Goal: Communication & Community: Answer question/provide support

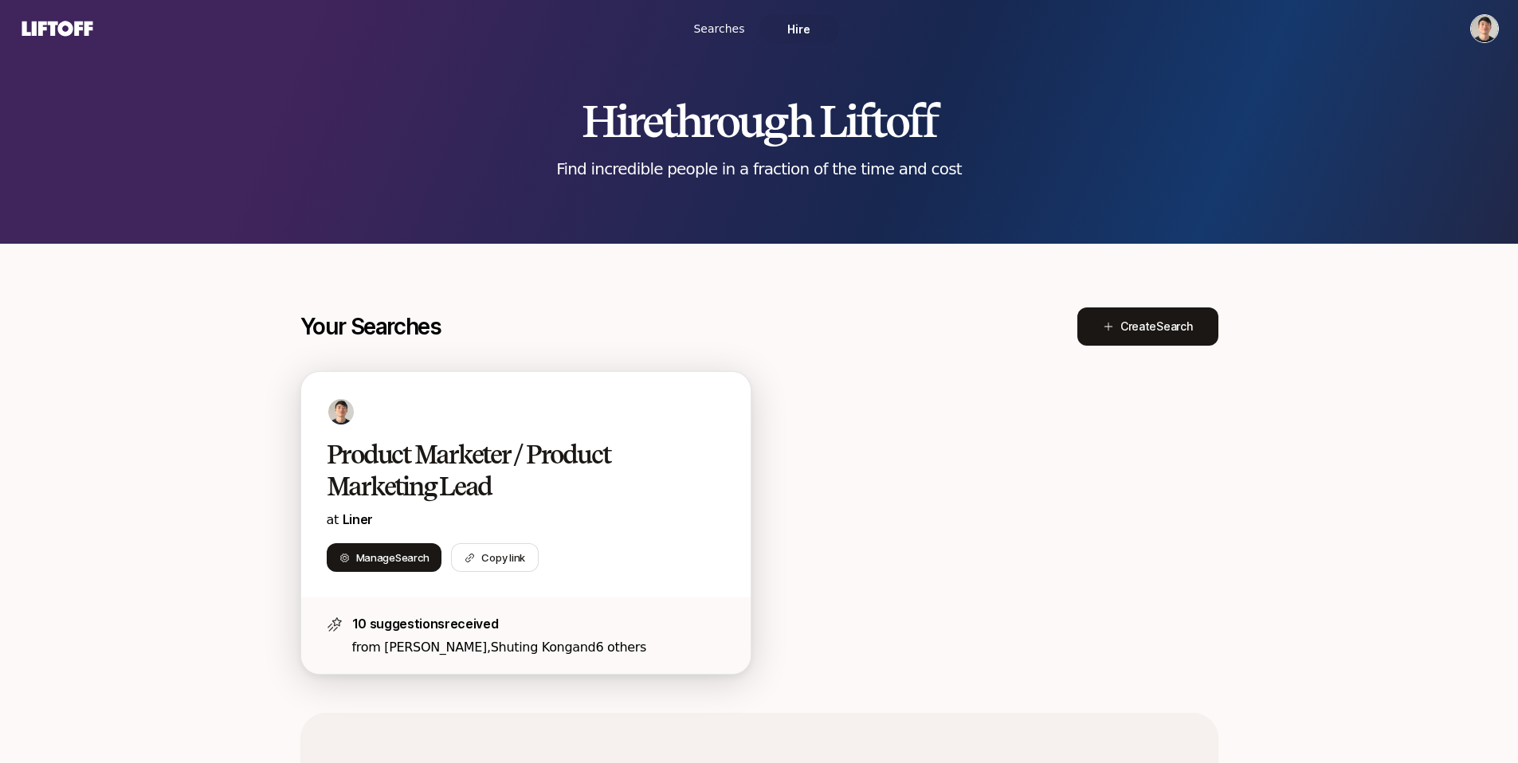
click at [414, 469] on h2 "Product Marketer / Product Marketing Lead" at bounding box center [509, 471] width 365 height 64
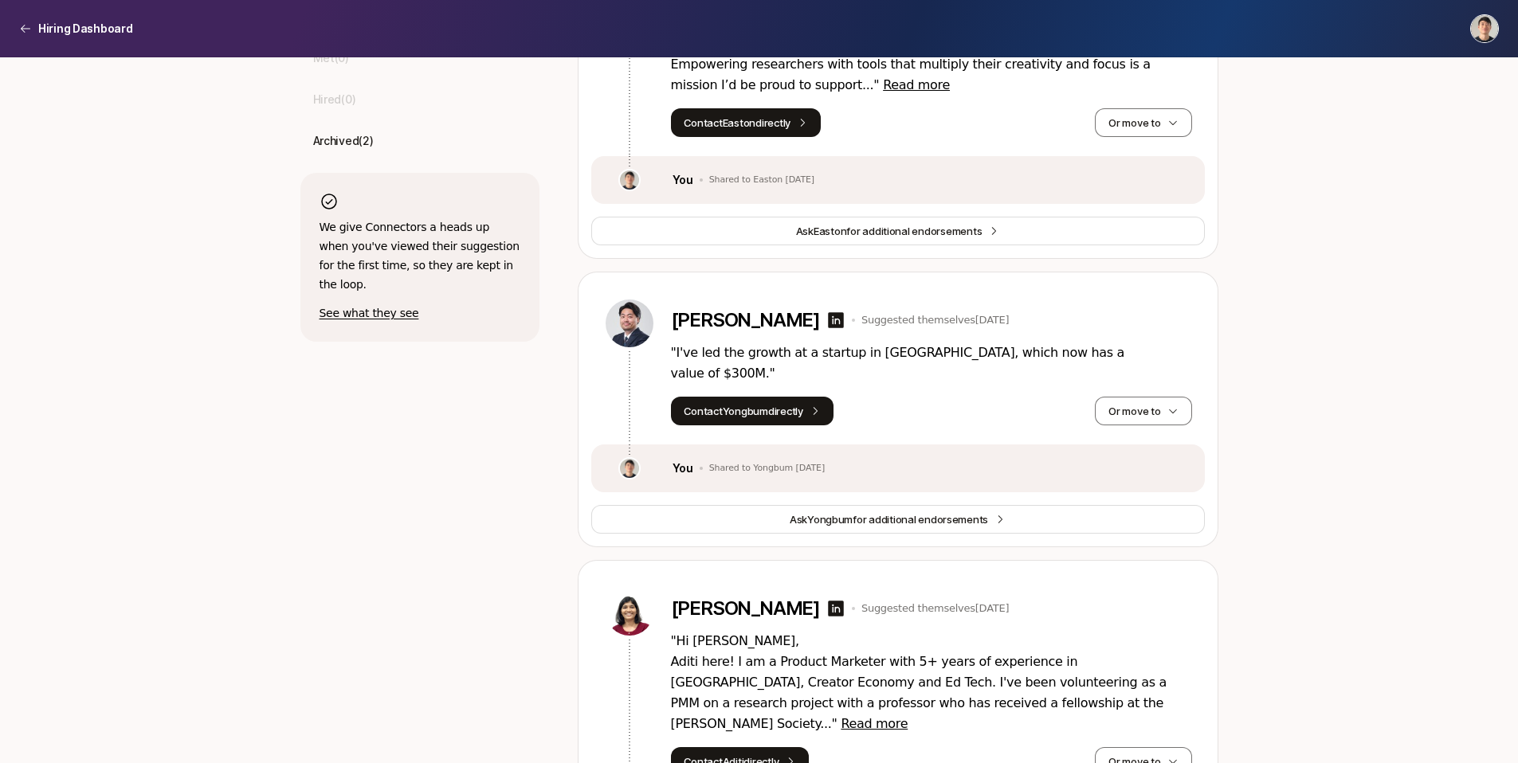
scroll to position [387, 0]
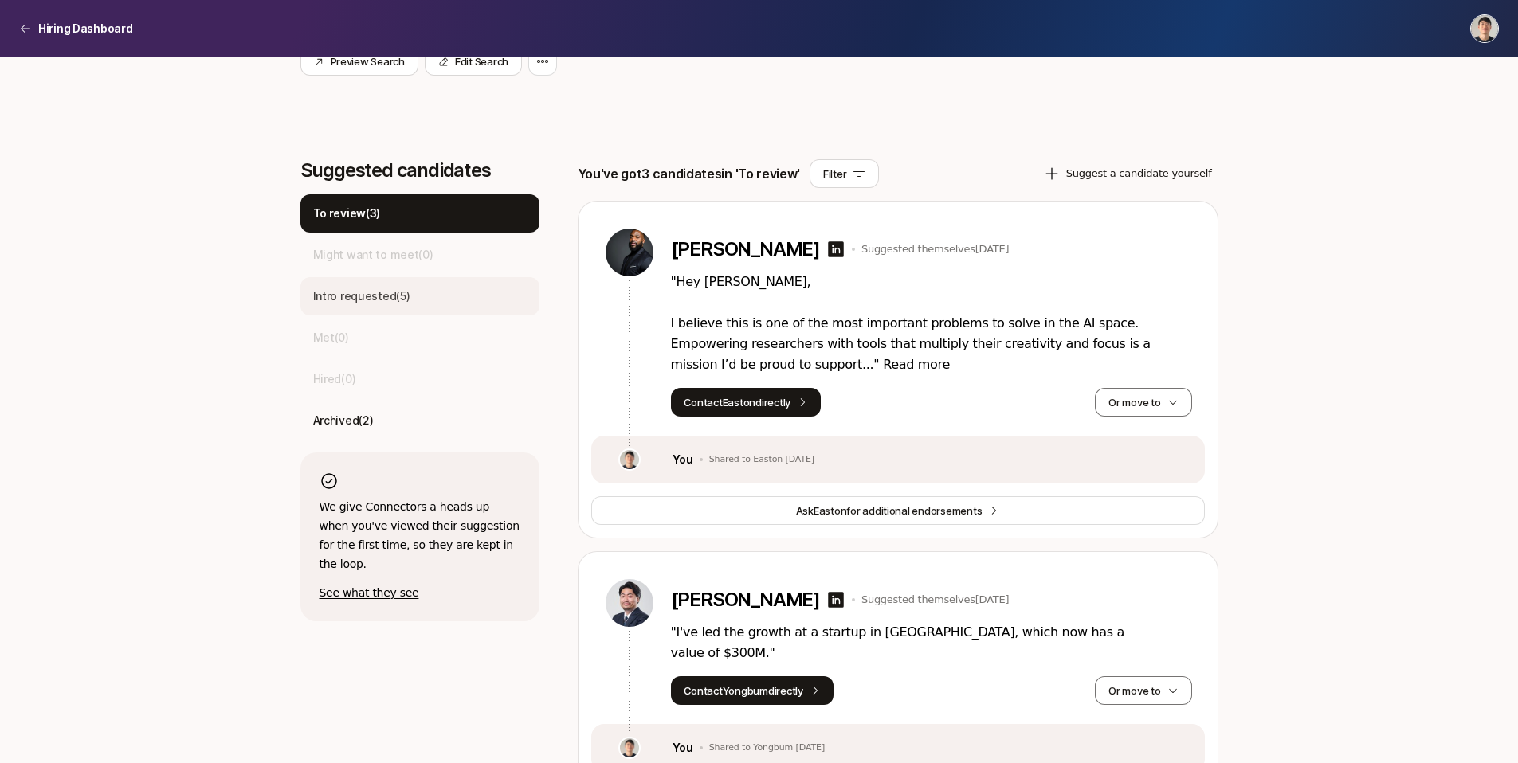
click at [407, 292] on p "Intro requested ( 5 )" at bounding box center [361, 296] width 97 height 19
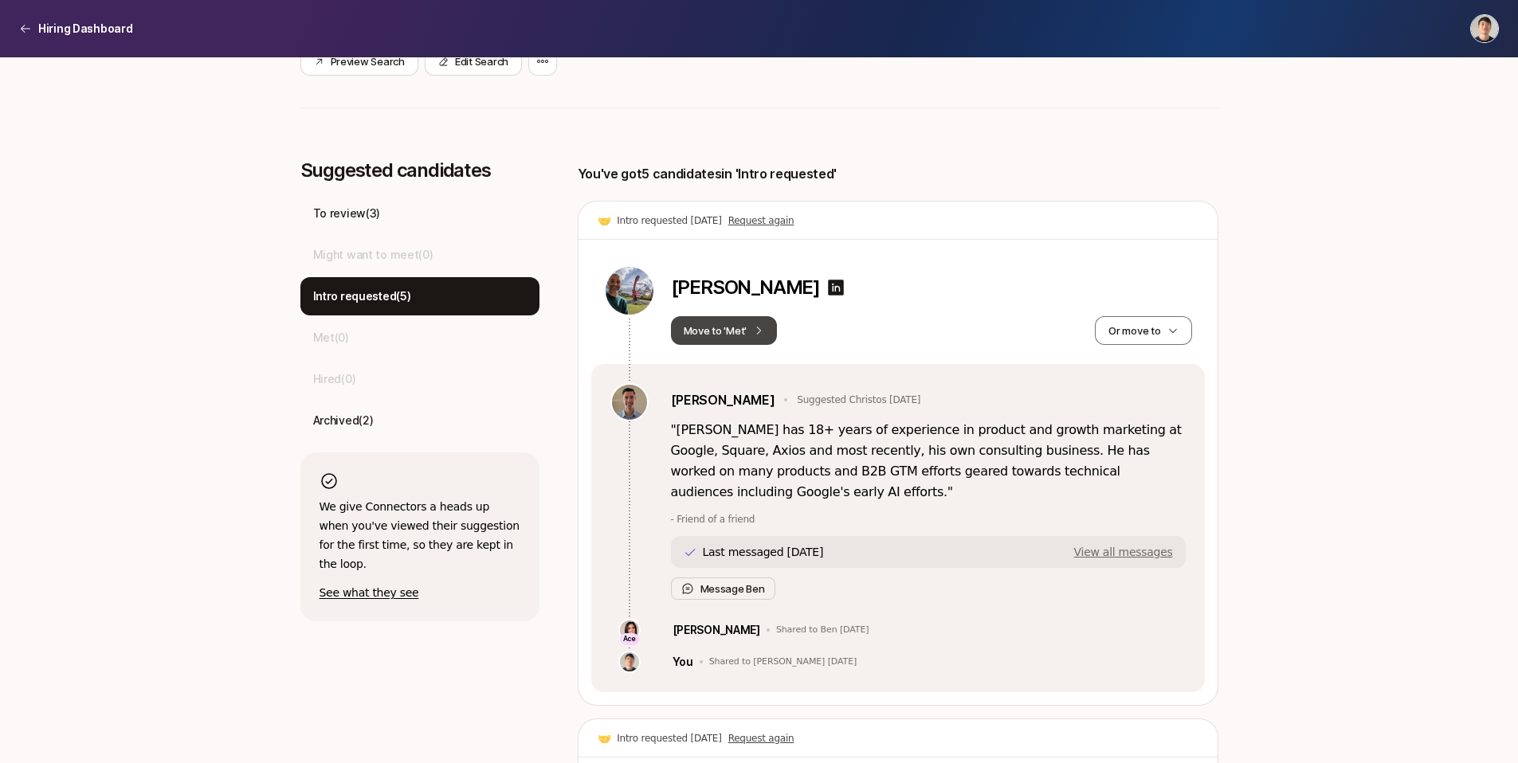
click at [754, 332] on icon at bounding box center [758, 330] width 11 height 11
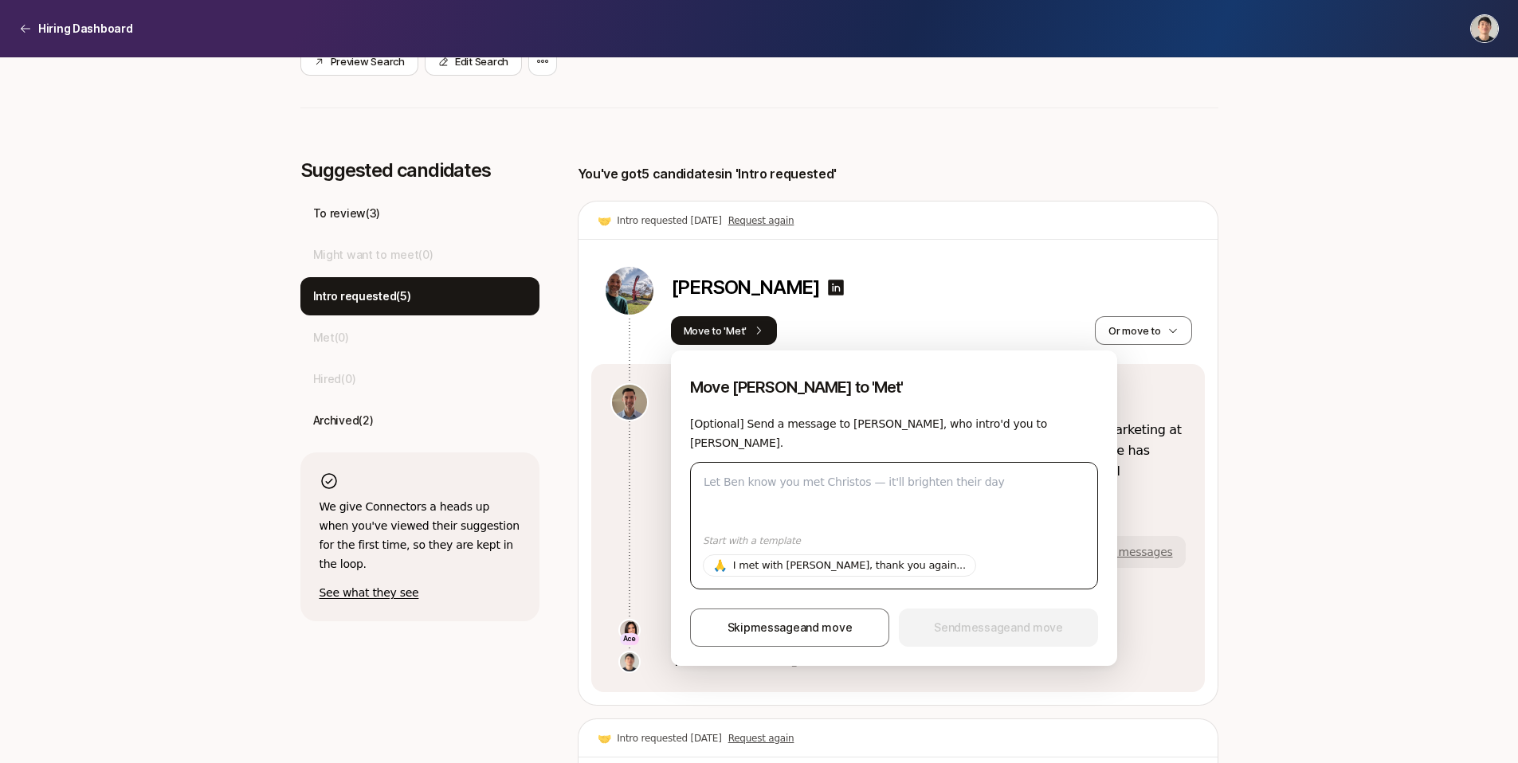
click at [783, 485] on textarea at bounding box center [894, 525] width 408 height 127
click at [833, 570] on p "I met with [PERSON_NAME], thank you again..." at bounding box center [849, 566] width 233 height 16
type textarea "Hi [PERSON_NAME], thanks again for making the intro to [PERSON_NAME]. We met an…"
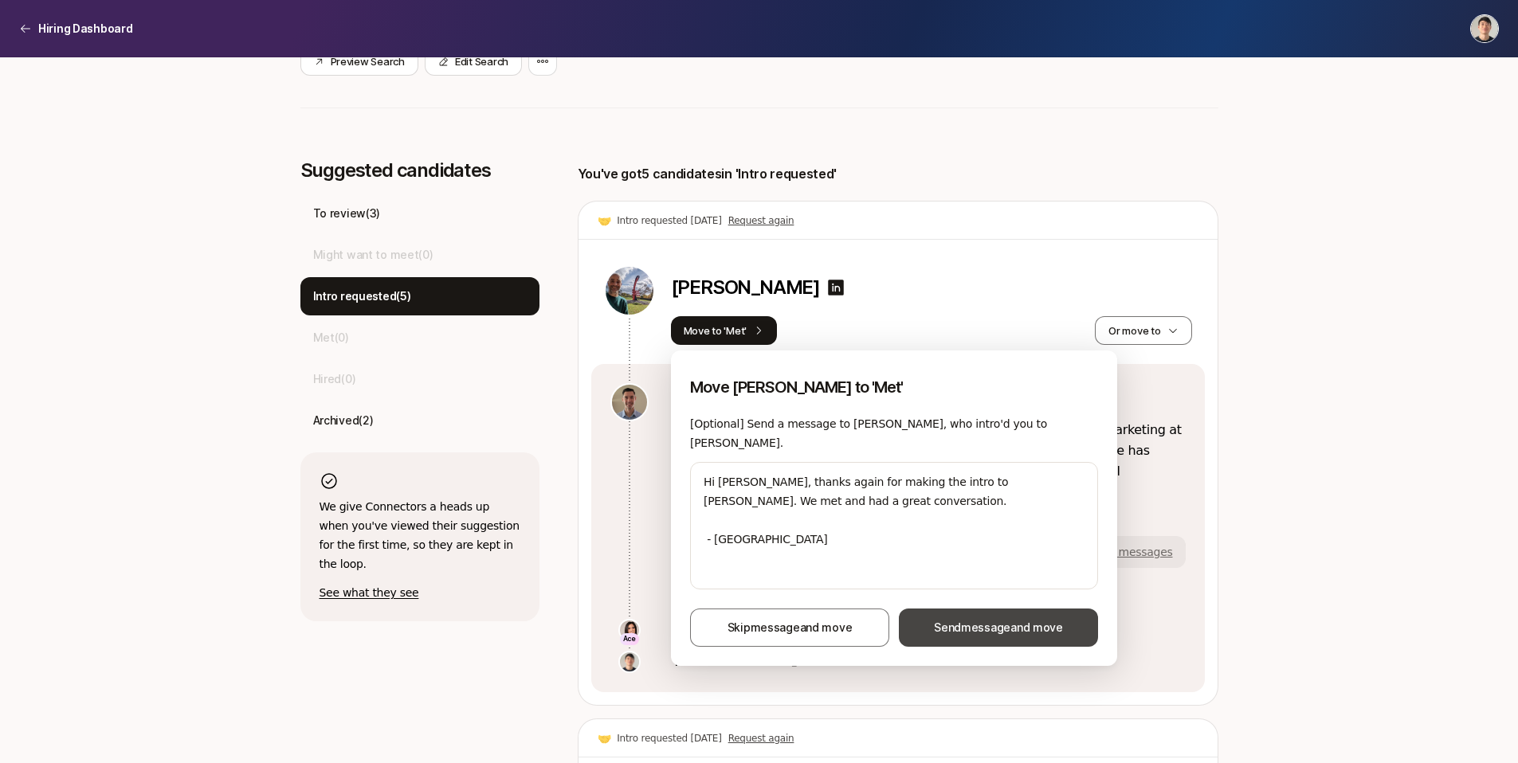
click at [973, 634] on span "Send message and move" at bounding box center [998, 627] width 129 height 19
type textarea "x"
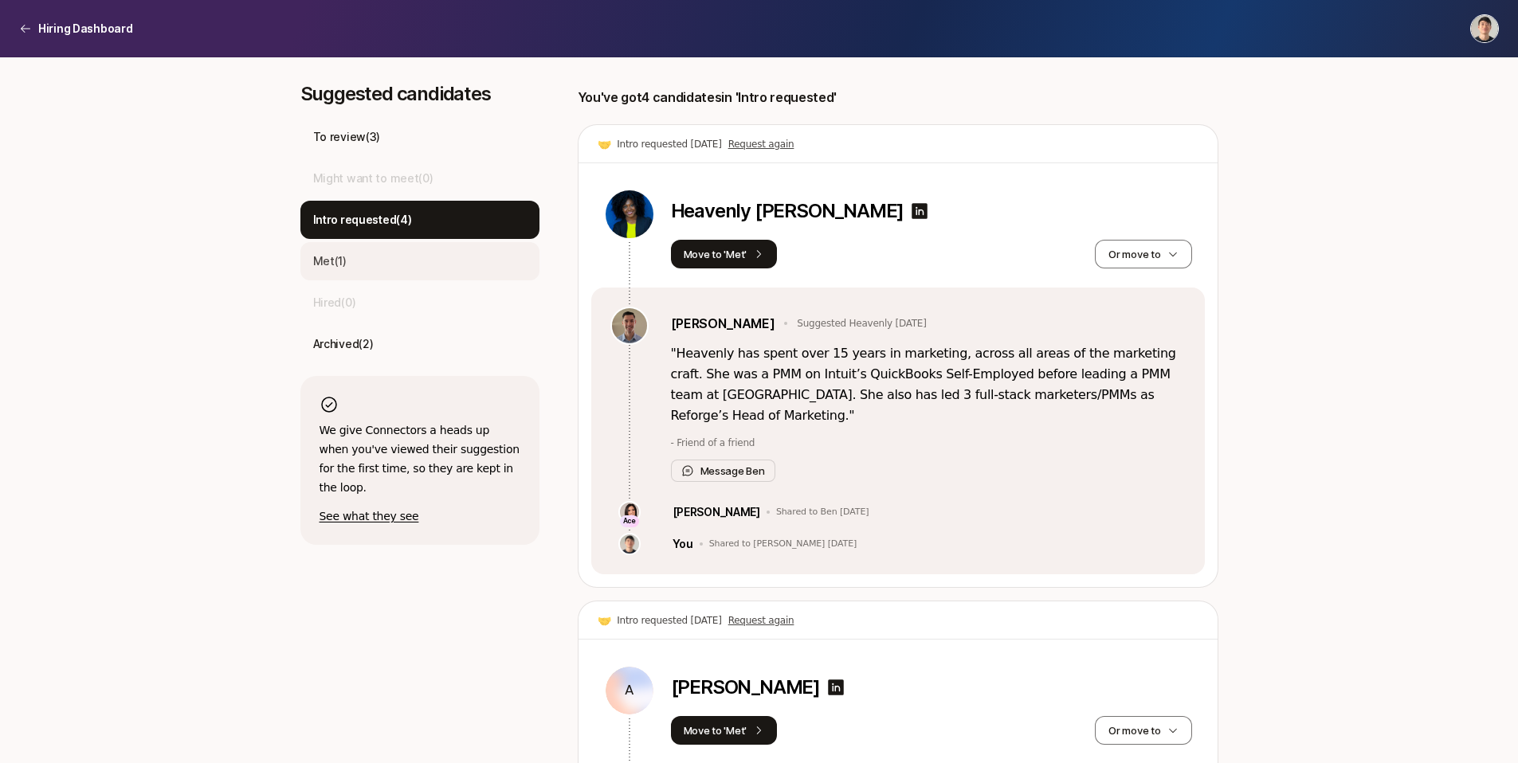
click at [442, 259] on div "Met ( 1 )" at bounding box center [419, 261] width 239 height 38
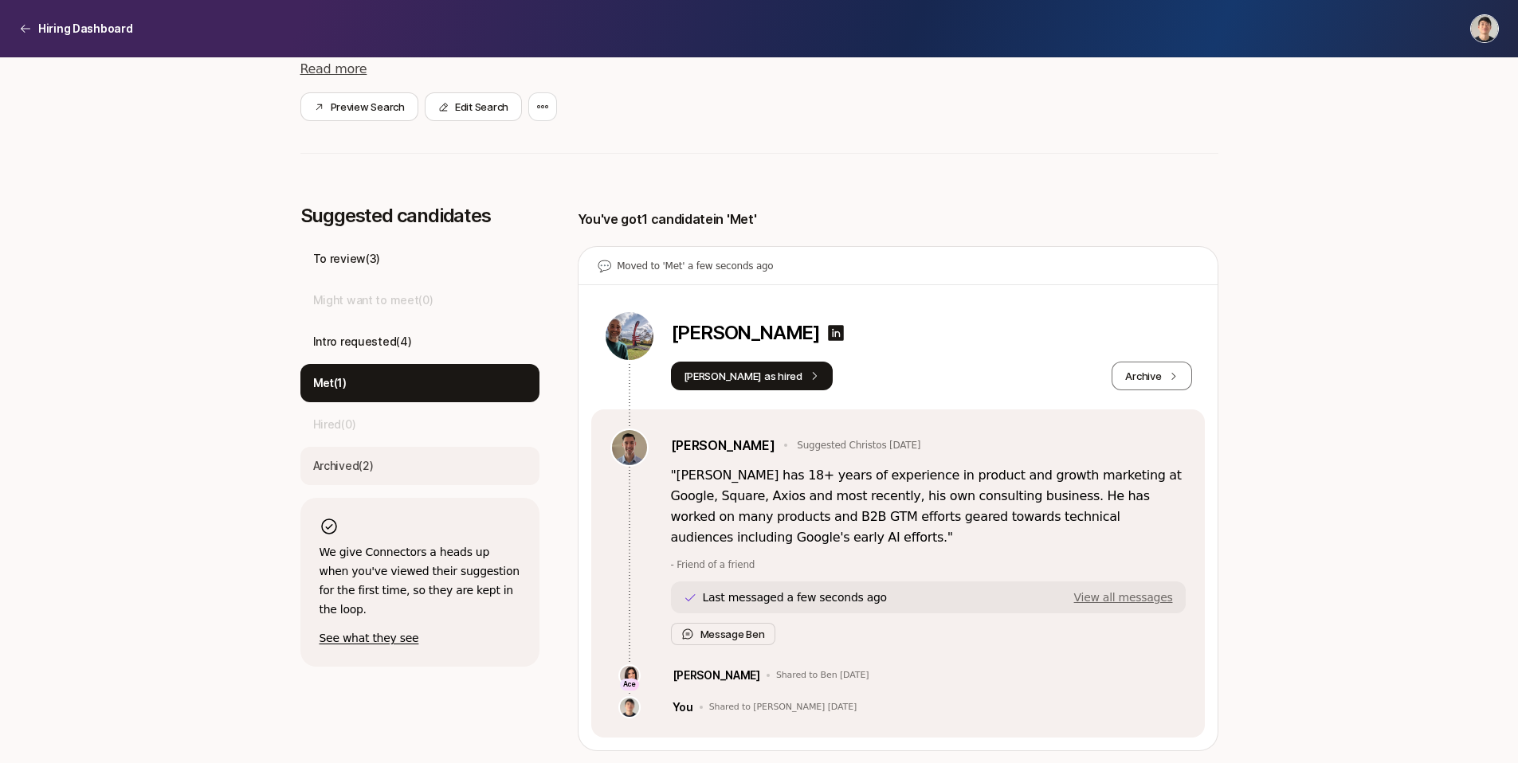
click at [364, 461] on p "Archived ( 2 )" at bounding box center [343, 466] width 61 height 19
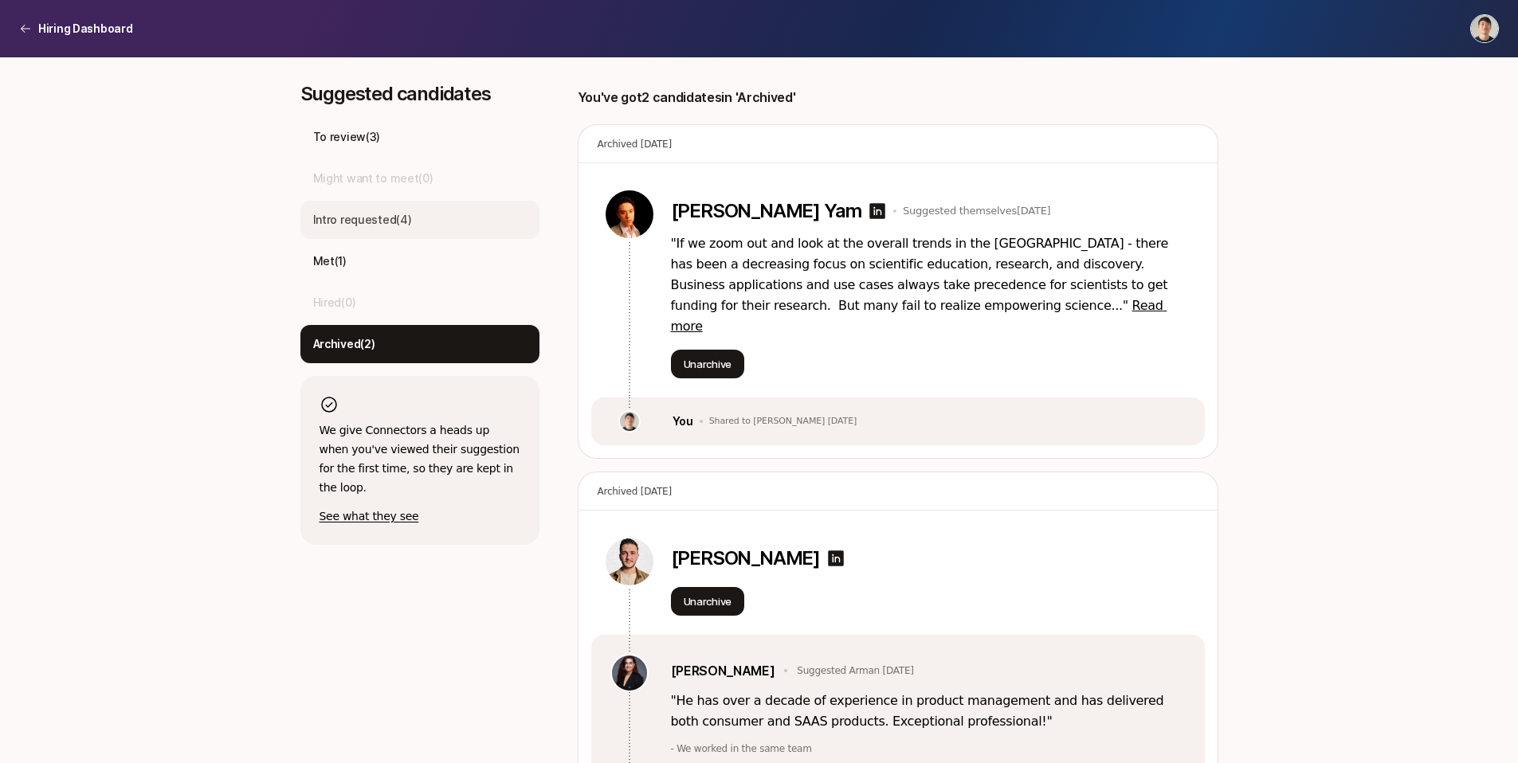
click at [444, 223] on div "Intro requested ( 4 )" at bounding box center [419, 220] width 239 height 38
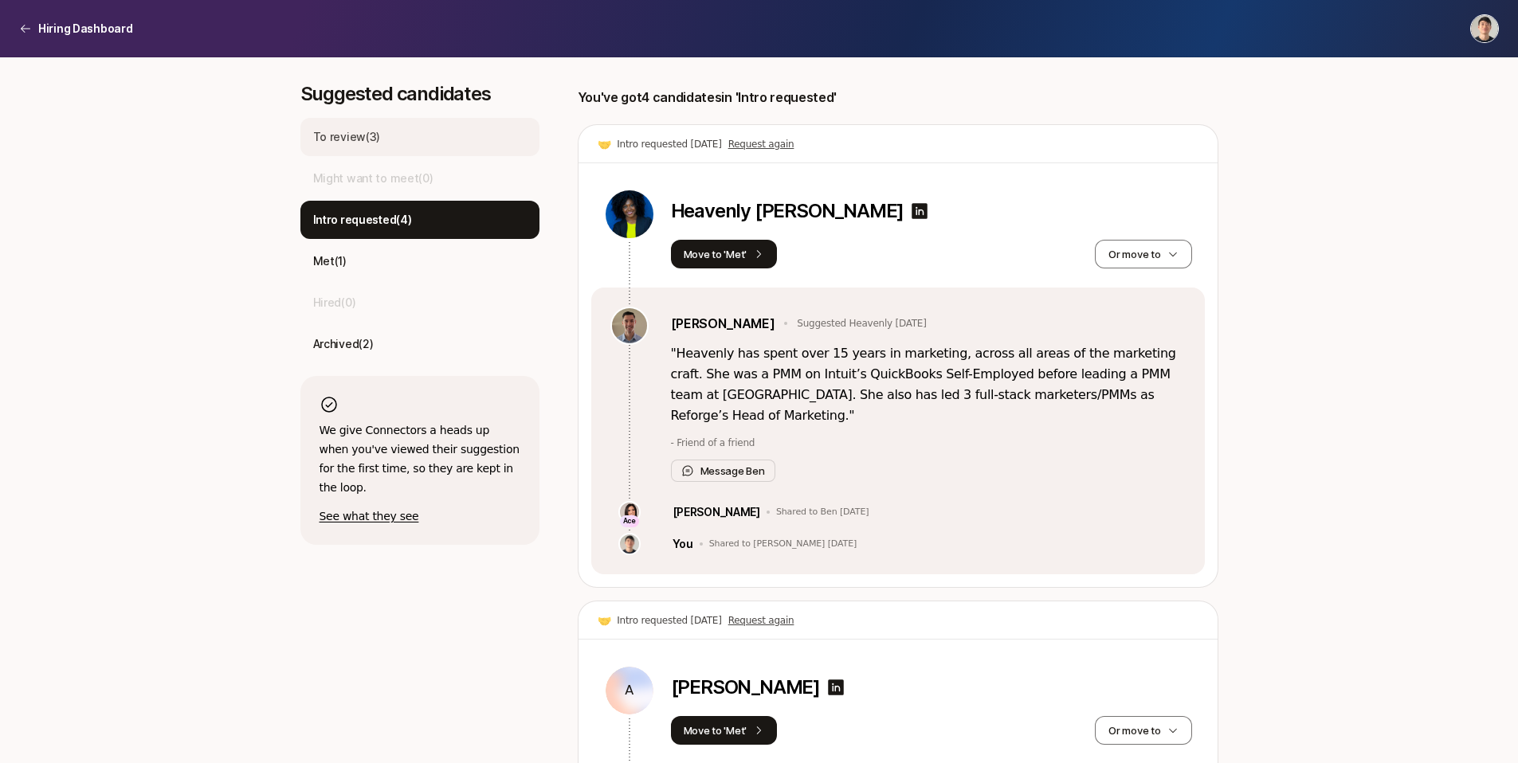
click at [405, 142] on div "To review ( 3 )" at bounding box center [419, 137] width 239 height 38
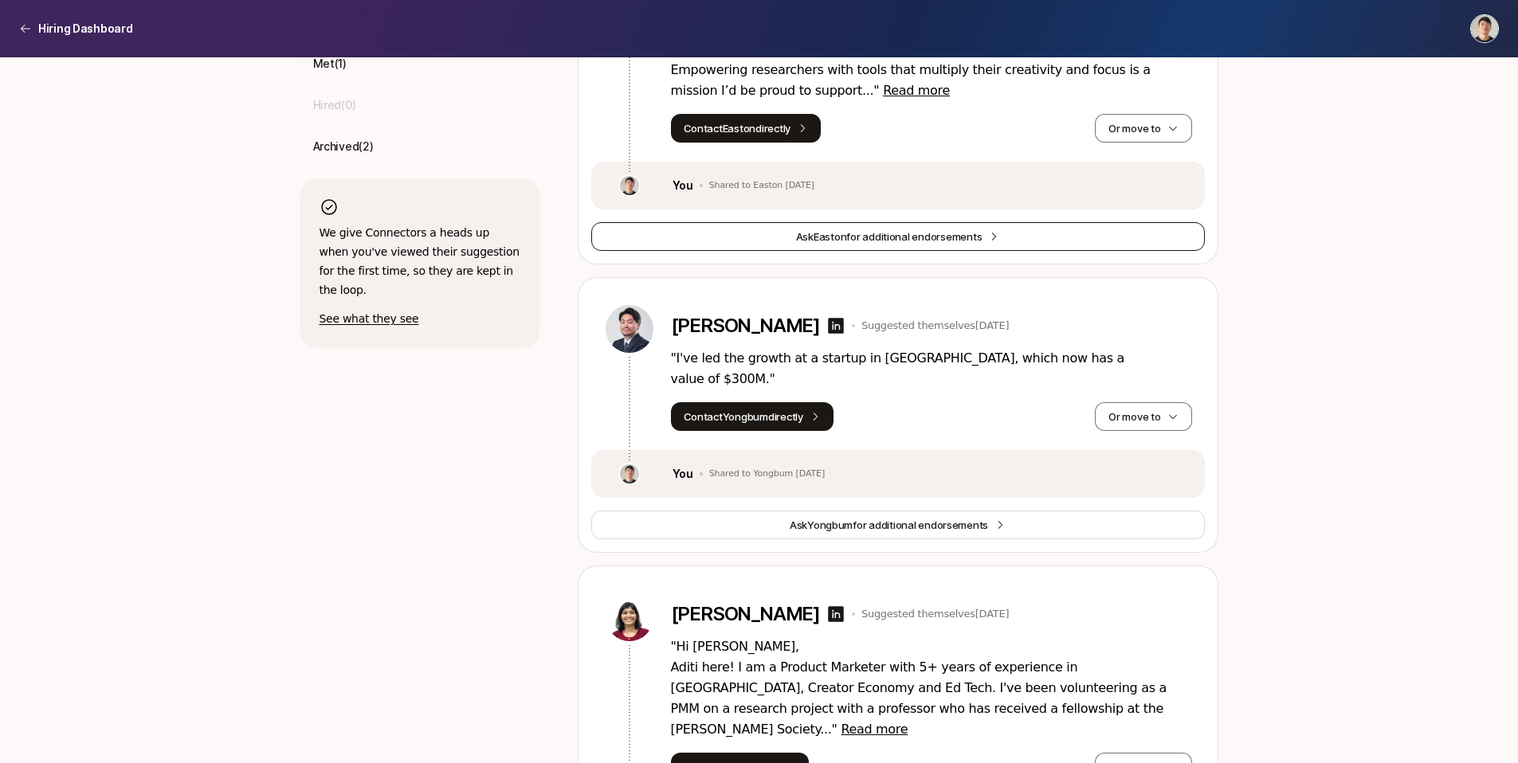
scroll to position [467, 0]
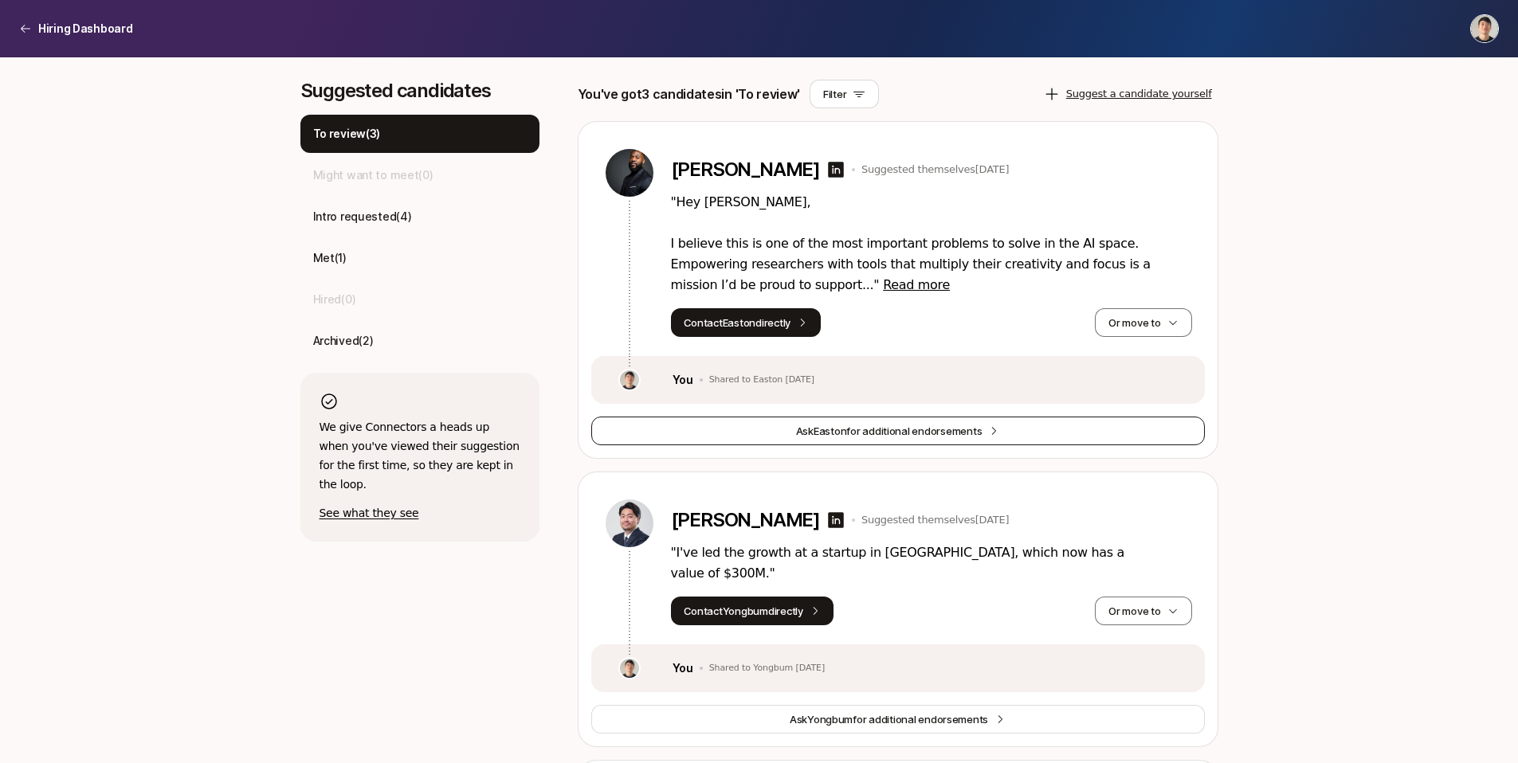
click at [835, 428] on span "Easton" at bounding box center [830, 431] width 33 height 13
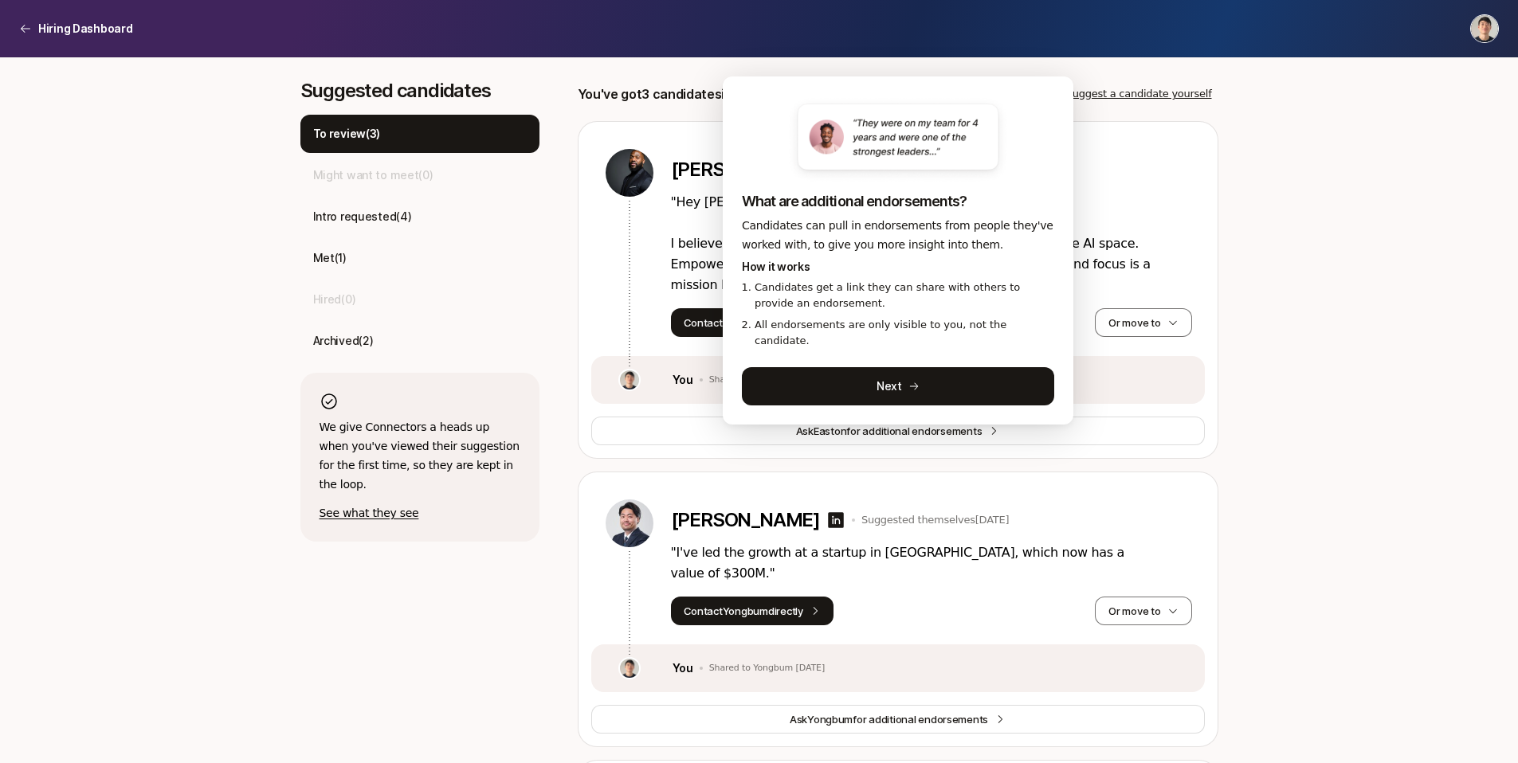
click at [1355, 402] on div "Product Marketer / Product Marketing Lead at Liner $10,000 Match Incentive Just…" at bounding box center [759, 350] width 1518 height 1520
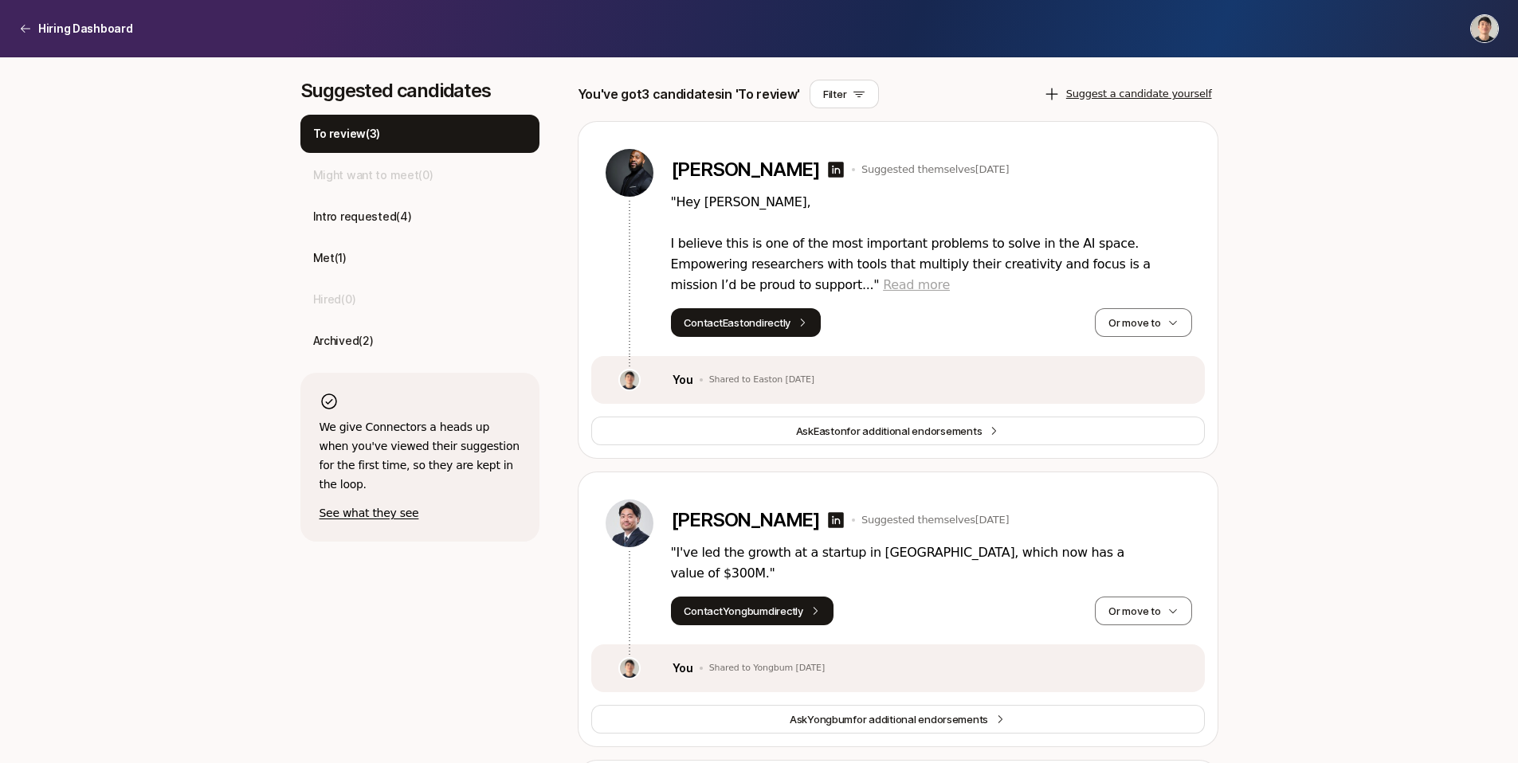
click at [883, 284] on span "Read more" at bounding box center [916, 284] width 67 height 15
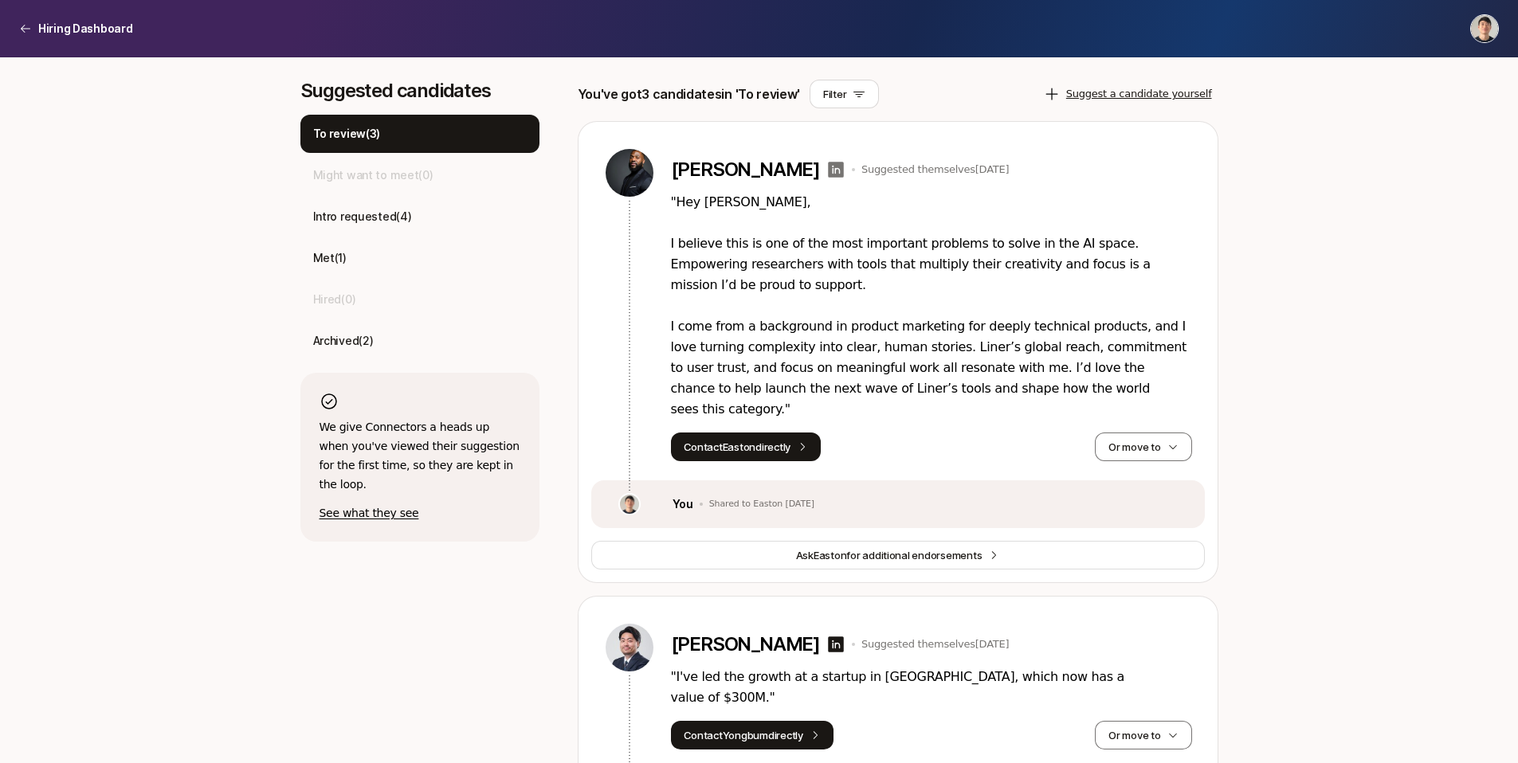
click at [826, 160] on icon at bounding box center [835, 169] width 19 height 19
